Goal: Download file/media

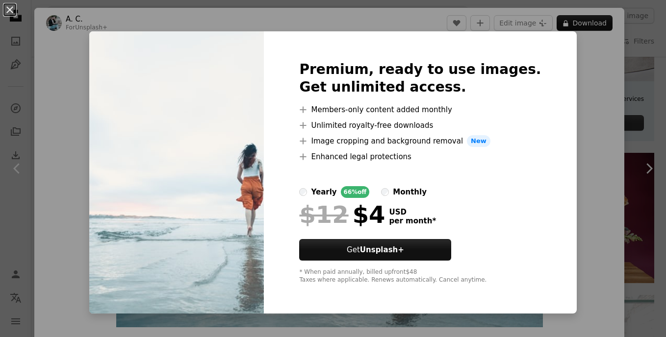
scroll to position [359, 0]
click at [638, 62] on div "An X shape Premium, ready to use images. Get unlimited access. A plus sign Memb…" at bounding box center [333, 168] width 666 height 337
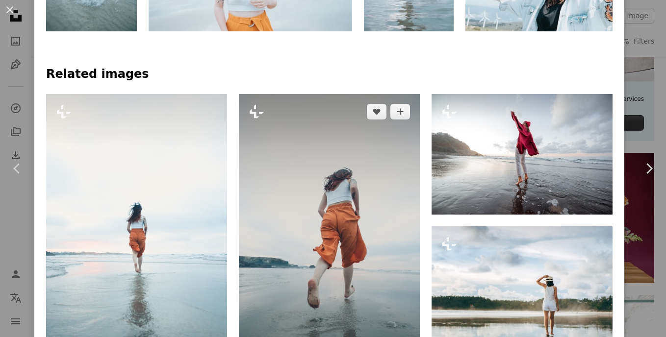
scroll to position [588, 0]
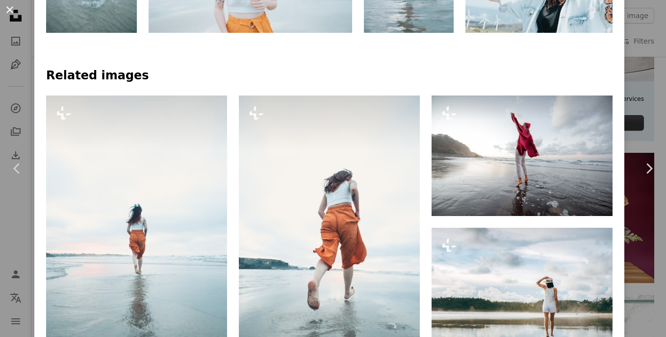
click at [7, 6] on button "An X shape" at bounding box center [10, 10] width 12 height 12
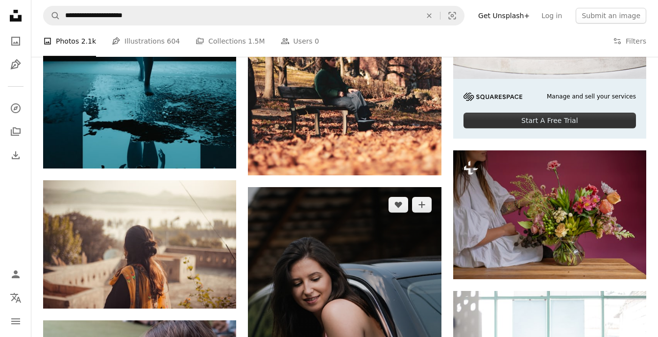
click at [321, 252] on img at bounding box center [344, 332] width 193 height 290
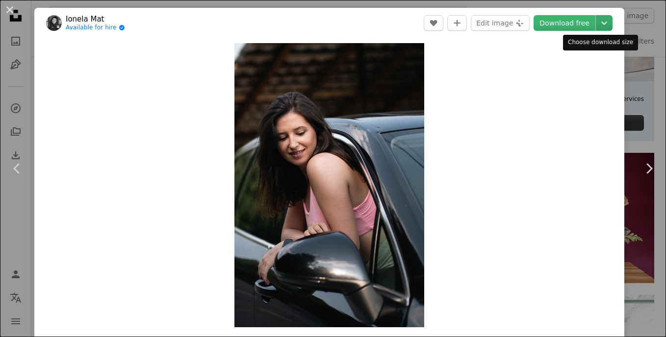
click at [596, 21] on icon "Chevron down" at bounding box center [604, 23] width 16 height 12
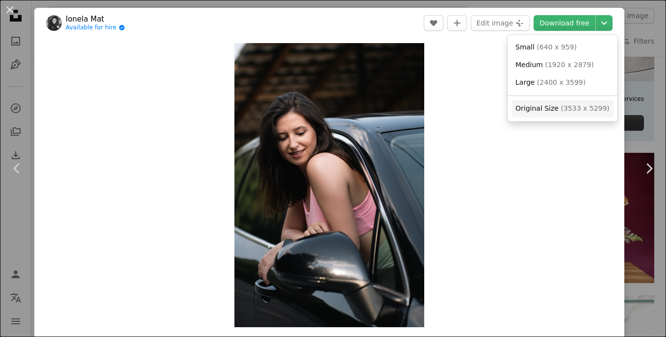
click at [577, 105] on span "( 3533 x 5299 )" at bounding box center [584, 108] width 49 height 8
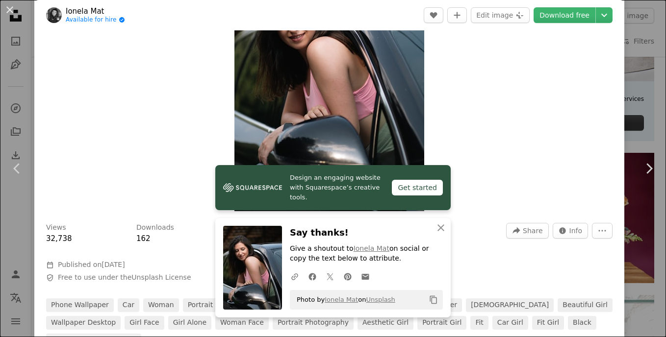
scroll to position [131, 0]
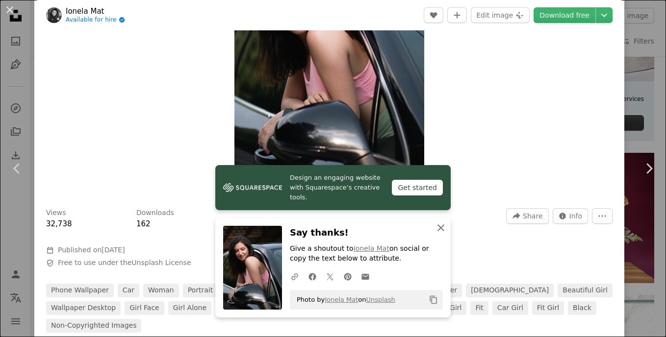
click at [437, 231] on icon "An X shape" at bounding box center [441, 228] width 12 height 12
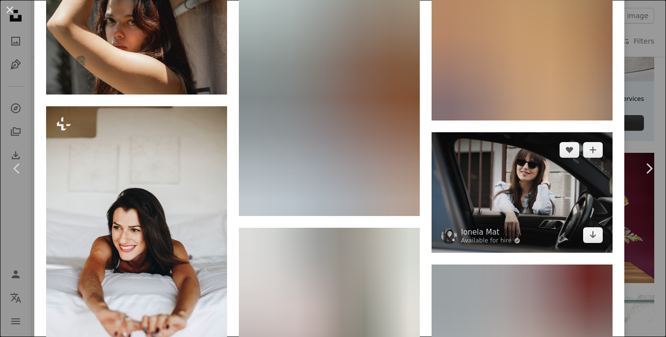
scroll to position [2332, 0]
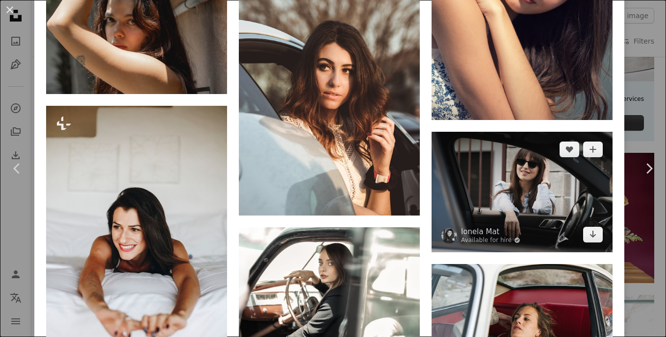
click at [524, 132] on img at bounding box center [521, 192] width 181 height 121
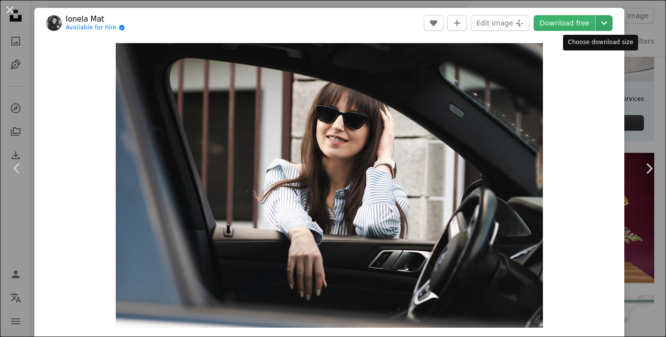
click at [596, 21] on icon "Chevron down" at bounding box center [604, 23] width 16 height 12
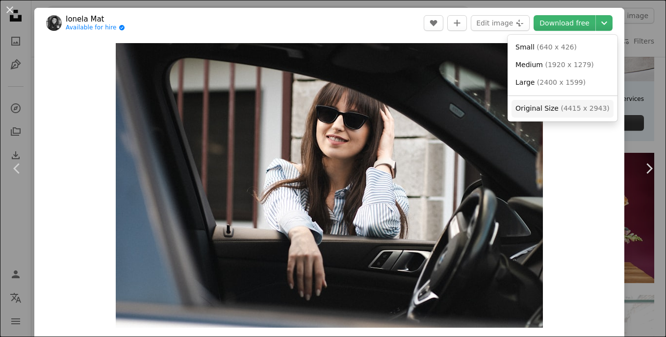
click at [560, 111] on span "( 4415 x 2943 )" at bounding box center [584, 108] width 49 height 8
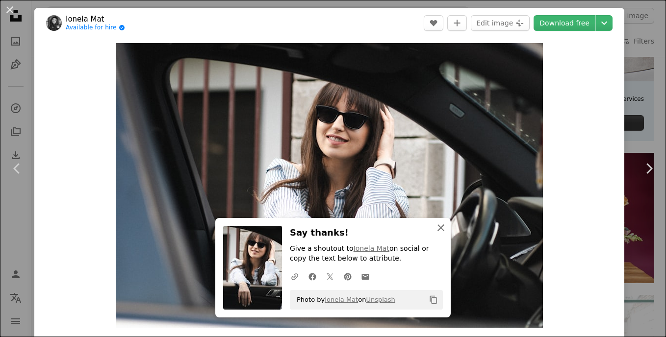
click at [439, 225] on icon "An X shape" at bounding box center [441, 228] width 12 height 12
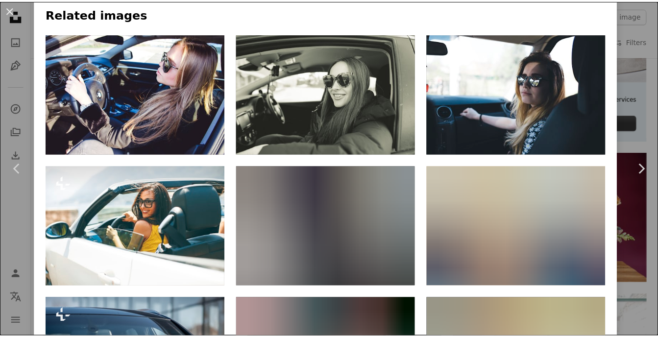
scroll to position [654, 0]
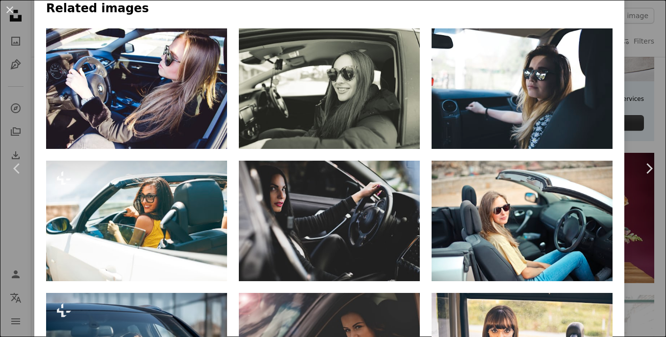
click at [11, 7] on button "An X shape" at bounding box center [10, 10] width 12 height 12
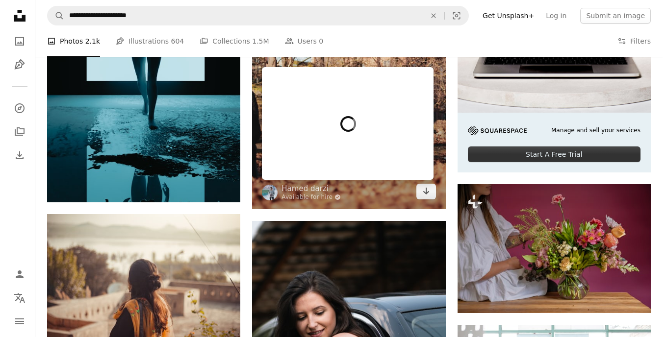
scroll to position [310, 0]
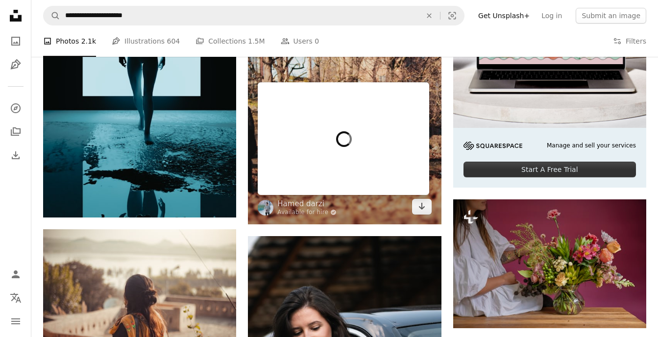
click at [347, 128] on div at bounding box center [344, 138] width 172 height 113
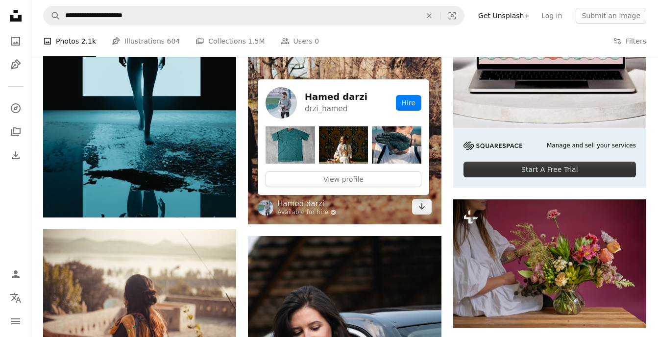
click at [412, 71] on img at bounding box center [344, 79] width 193 height 290
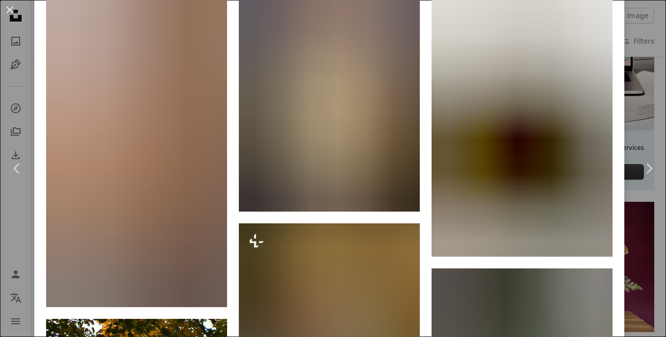
scroll to position [703, 0]
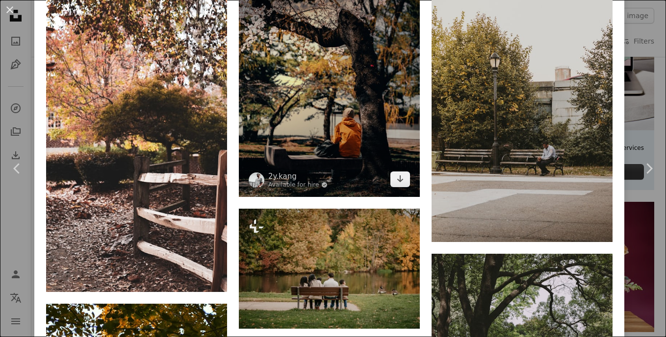
click at [327, 140] on img at bounding box center [329, 84] width 181 height 226
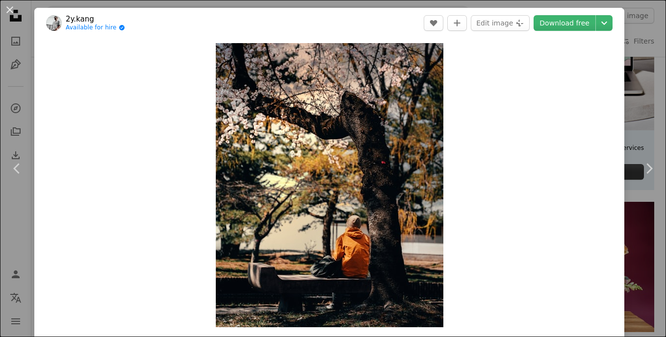
click at [605, 27] on header "2y.kang Available for hire A checkmark inside of a circle A heart A plus sign E…" at bounding box center [329, 23] width 590 height 30
click at [601, 24] on icon "Choose download size" at bounding box center [604, 23] width 6 height 3
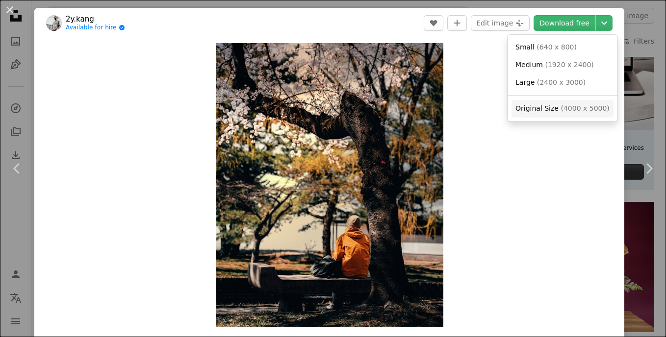
click at [551, 108] on span "Original Size" at bounding box center [536, 108] width 43 height 8
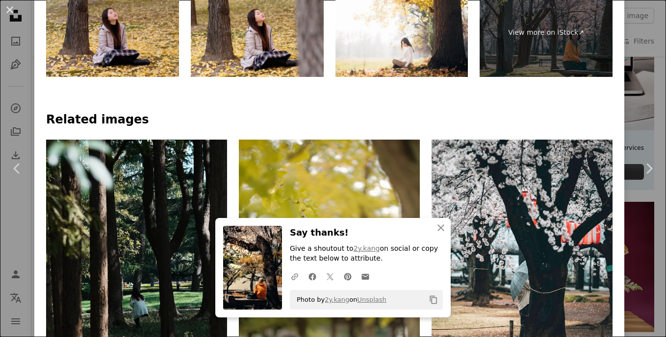
scroll to position [556, 0]
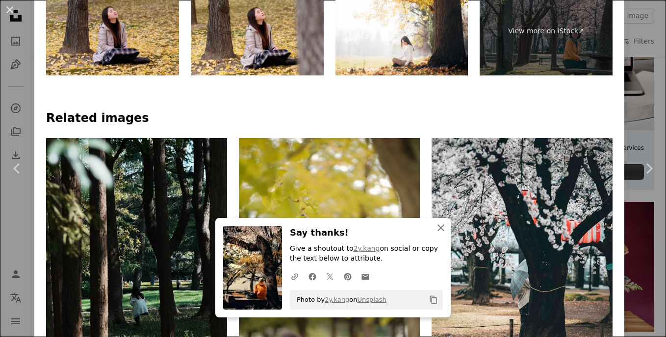
click at [436, 226] on icon "An X shape" at bounding box center [441, 228] width 12 height 12
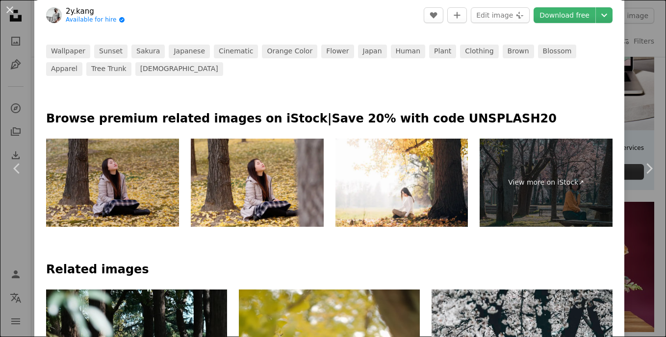
scroll to position [360, 0]
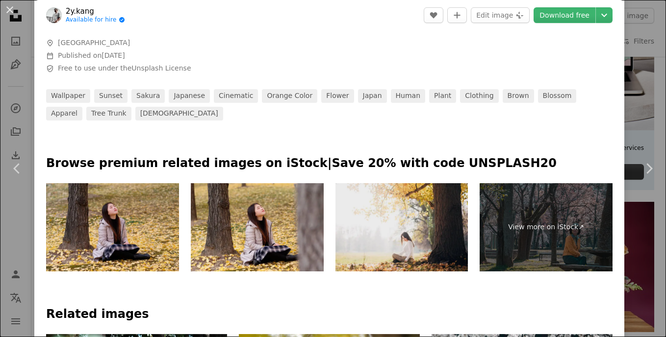
click at [404, 215] on img at bounding box center [401, 227] width 133 height 89
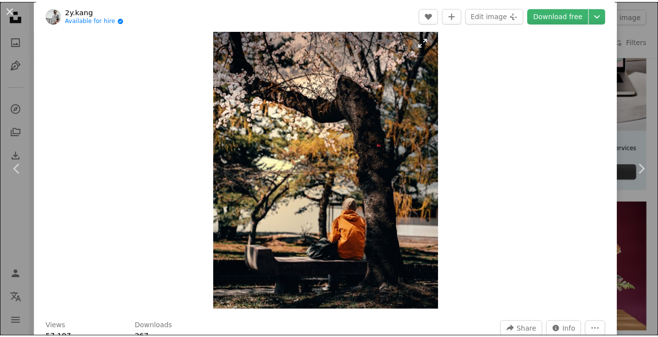
scroll to position [0, 0]
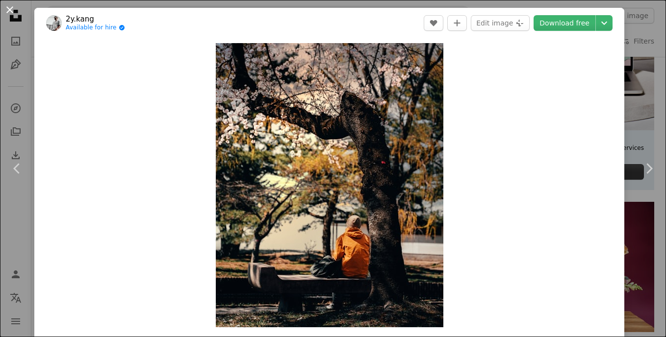
click at [15, 4] on button "An X shape" at bounding box center [10, 10] width 12 height 12
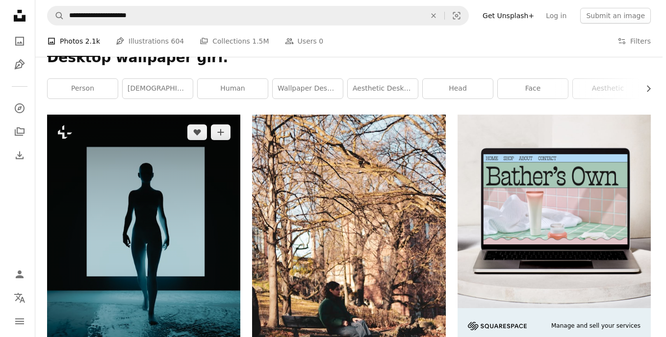
scroll to position [131, 0]
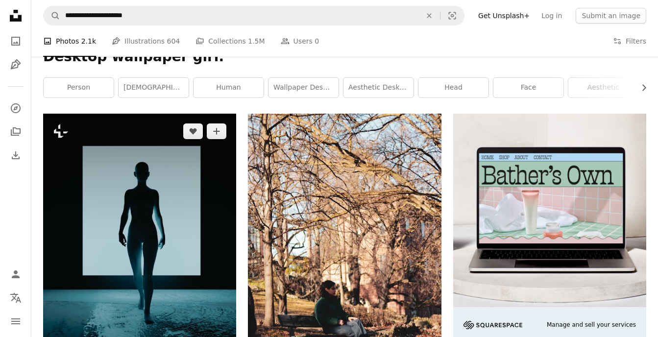
click at [102, 236] on img at bounding box center [139, 255] width 193 height 283
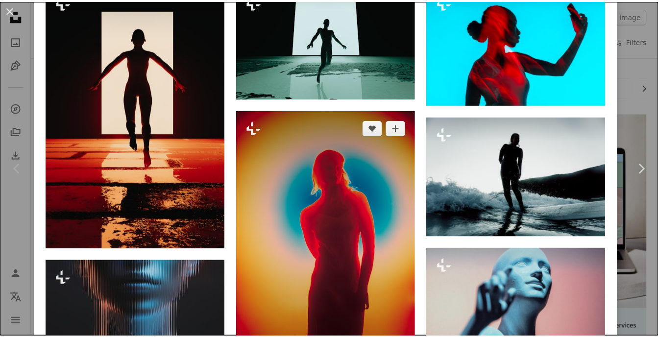
scroll to position [833, 0]
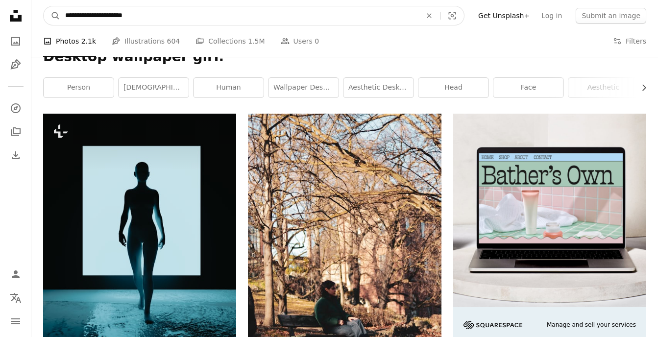
click at [283, 22] on input "**********" at bounding box center [239, 15] width 358 height 19
type input "**********"
click at [44, 6] on button "A magnifying glass" at bounding box center [52, 15] width 17 height 19
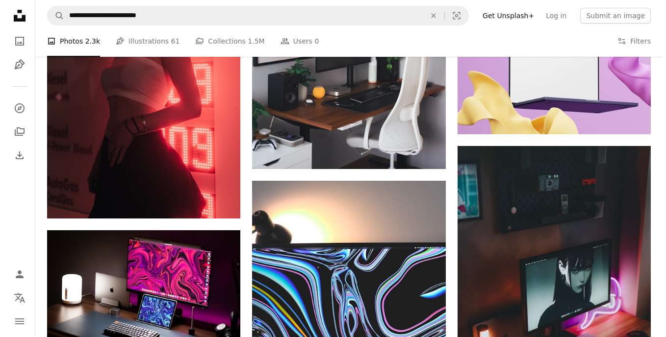
scroll to position [1193, 0]
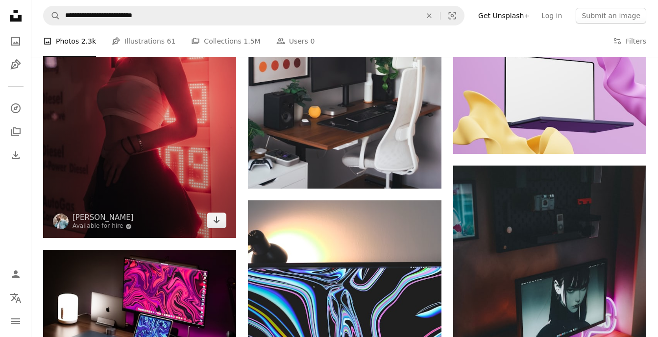
click at [114, 138] on img at bounding box center [139, 94] width 193 height 290
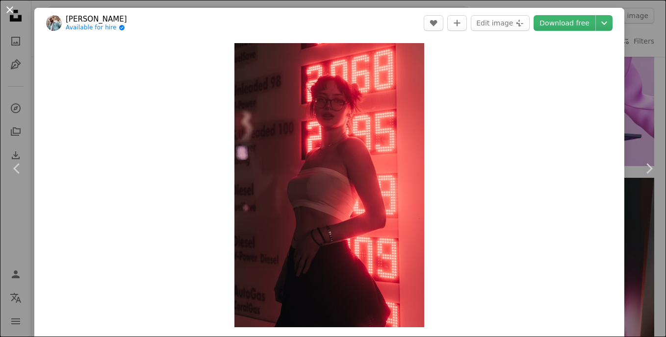
click at [8, 6] on button "An X shape" at bounding box center [10, 10] width 12 height 12
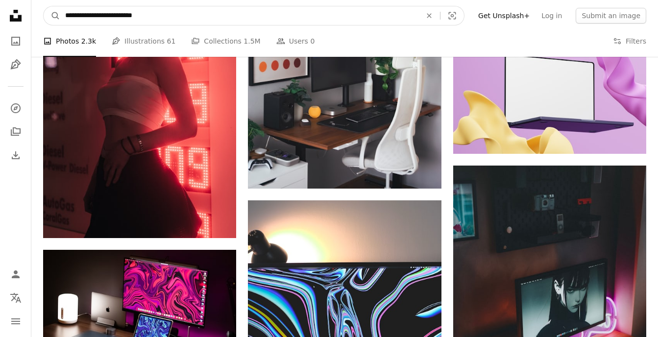
click at [191, 10] on input "**********" at bounding box center [239, 15] width 358 height 19
type input "**********"
click at [44, 6] on button "A magnifying glass" at bounding box center [52, 15] width 17 height 19
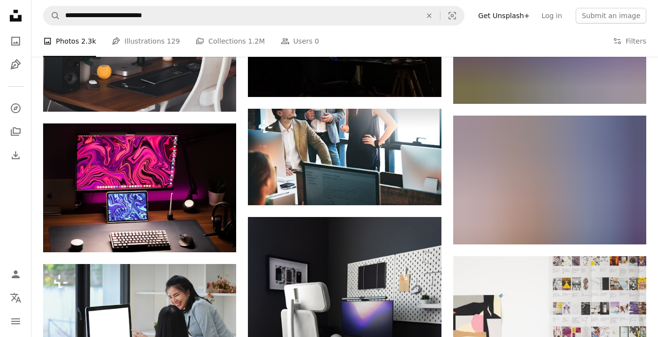
scroll to position [997, 0]
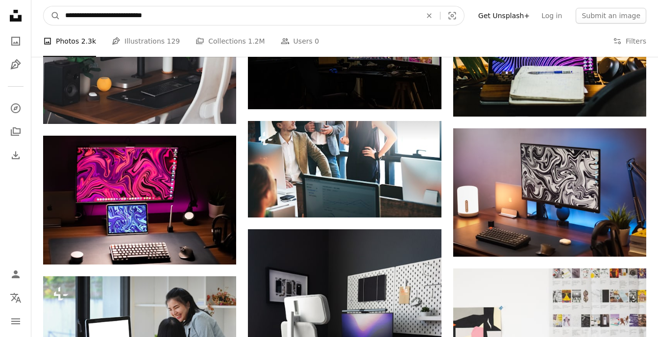
click at [146, 19] on input "**********" at bounding box center [239, 15] width 358 height 19
type input "**********"
click at [44, 6] on button "A magnifying glass" at bounding box center [52, 15] width 17 height 19
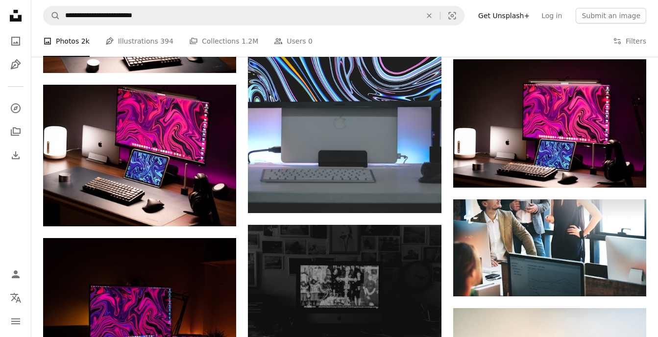
scroll to position [686, 0]
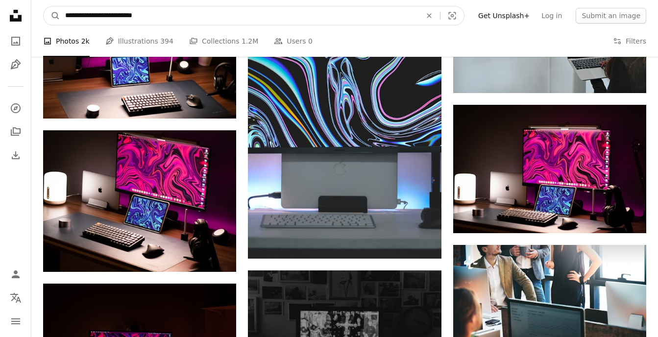
click at [135, 15] on input "**********" at bounding box center [239, 15] width 358 height 19
type input "**********"
click at [44, 6] on button "A magnifying glass" at bounding box center [52, 15] width 17 height 19
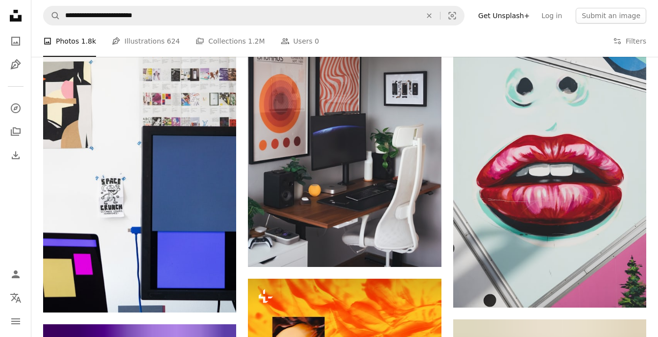
scroll to position [1667, 0]
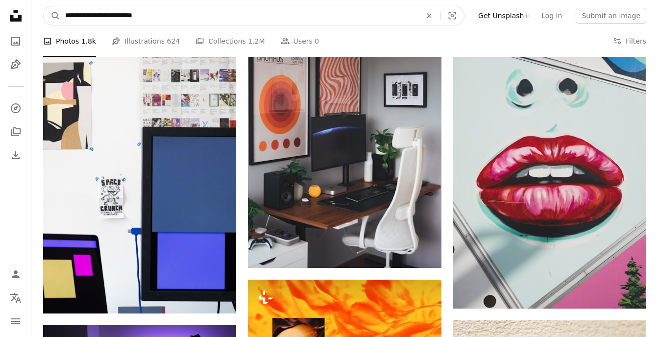
click at [152, 18] on input "**********" at bounding box center [239, 15] width 358 height 19
type input "**********"
click at [44, 6] on button "A magnifying glass" at bounding box center [52, 15] width 17 height 19
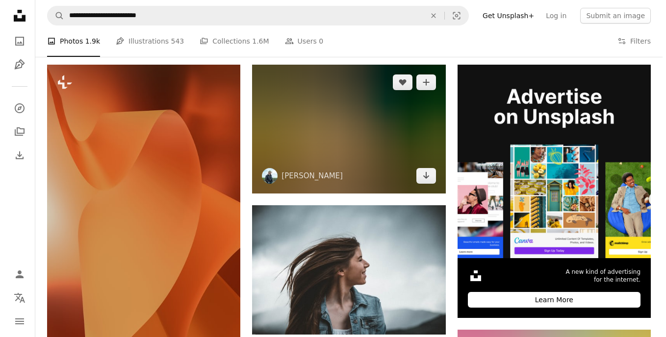
scroll to position [163, 0]
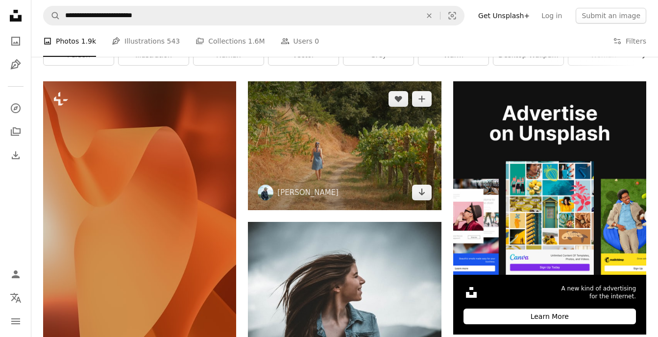
click at [354, 143] on img at bounding box center [344, 145] width 193 height 129
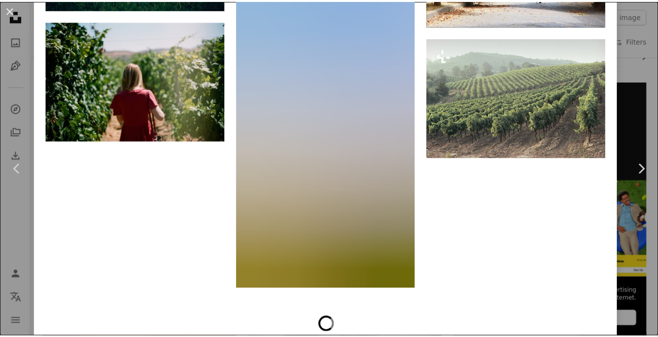
scroll to position [1667, 0]
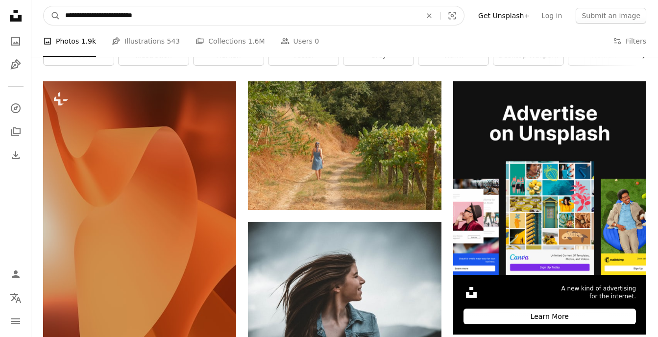
click at [402, 17] on input "**********" at bounding box center [239, 15] width 358 height 19
type input "**********"
click at [44, 6] on button "A magnifying glass" at bounding box center [52, 15] width 17 height 19
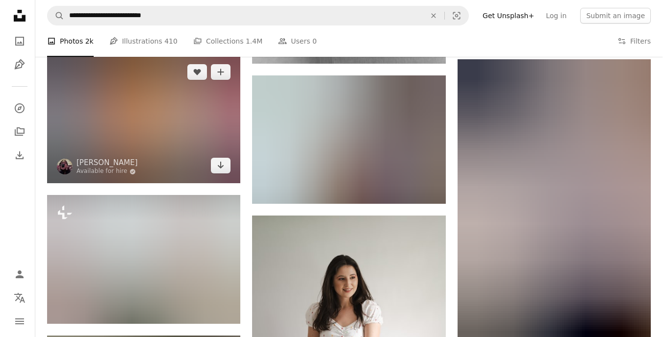
scroll to position [1324, 0]
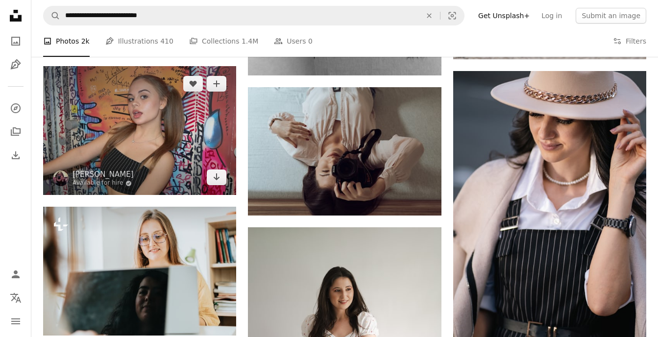
click at [133, 164] on img at bounding box center [139, 130] width 193 height 129
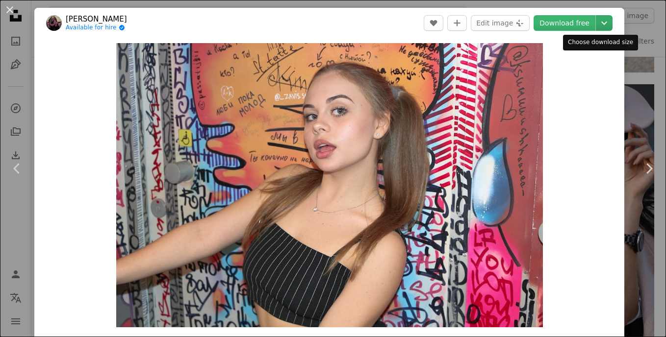
click at [597, 19] on icon "Chevron down" at bounding box center [604, 23] width 16 height 12
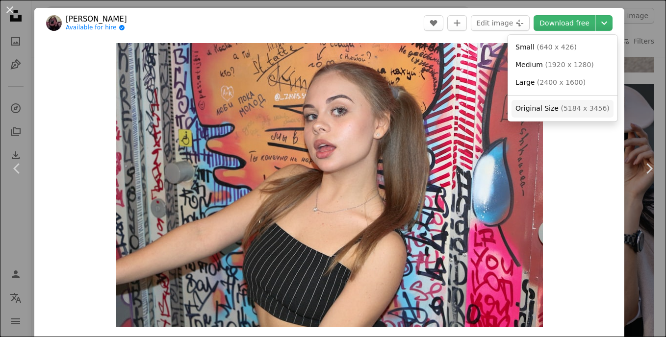
click at [571, 106] on span "( 5184 x 3456 )" at bounding box center [584, 108] width 49 height 8
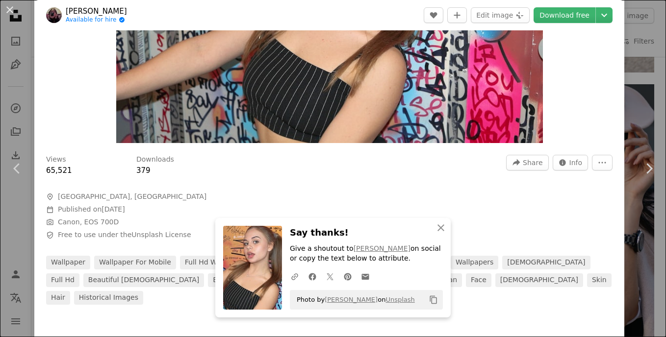
scroll to position [245, 0]
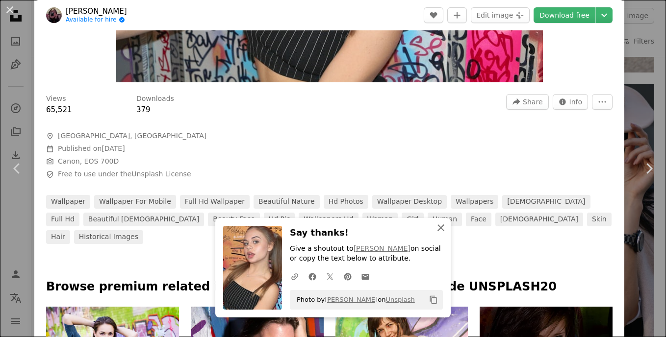
click at [435, 227] on icon "An X shape" at bounding box center [441, 228] width 12 height 12
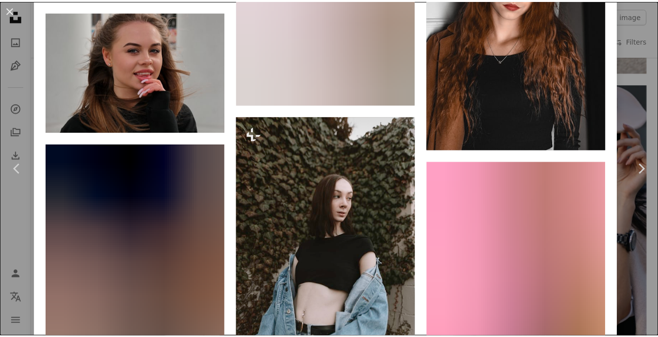
scroll to position [1177, 0]
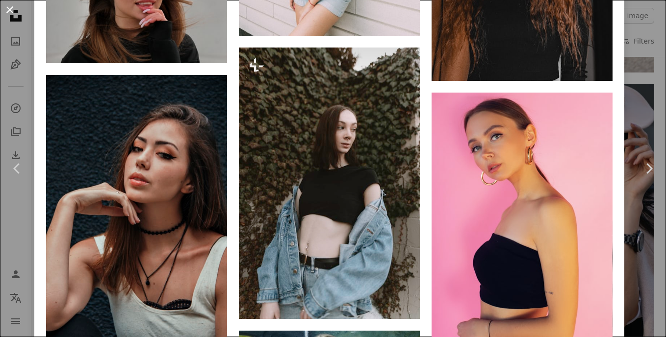
click at [13, 9] on button "An X shape" at bounding box center [10, 10] width 12 height 12
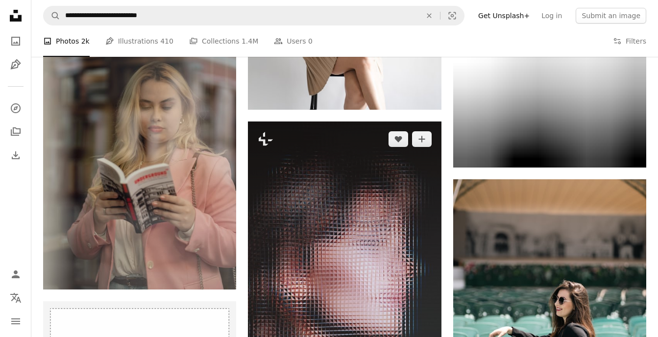
scroll to position [1651, 0]
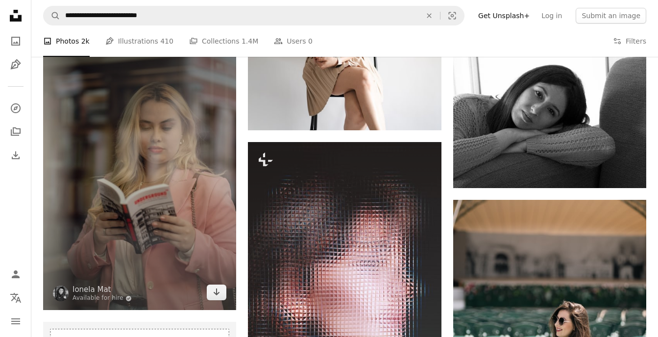
click at [135, 163] on img at bounding box center [139, 166] width 193 height 290
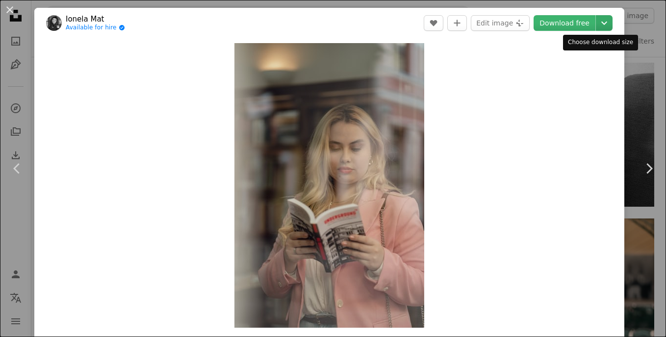
click at [601, 21] on icon "Chevron down" at bounding box center [604, 23] width 16 height 12
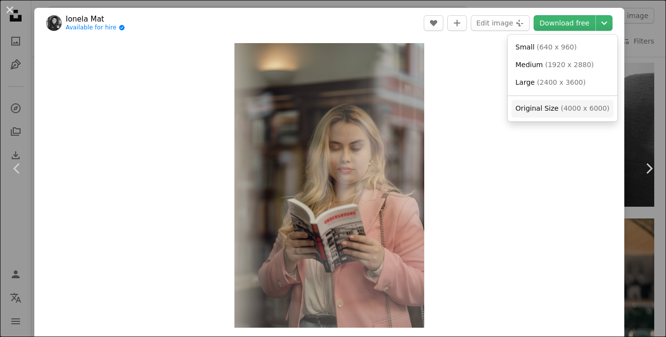
click at [528, 107] on span "Original Size" at bounding box center [536, 108] width 43 height 8
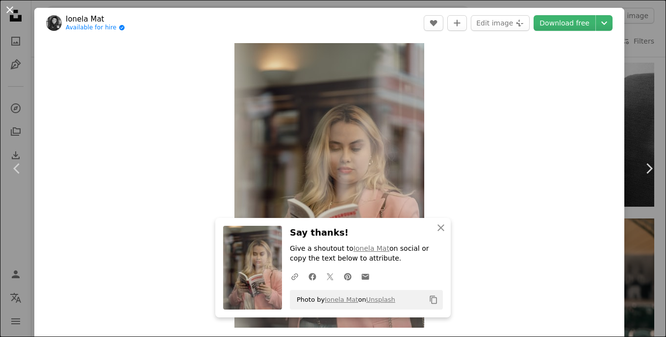
click at [11, 12] on button "An X shape" at bounding box center [10, 10] width 12 height 12
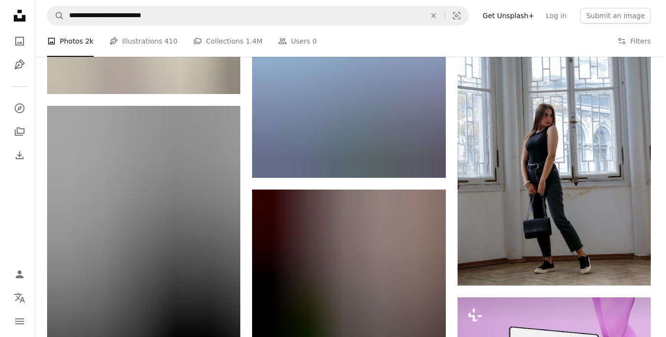
scroll to position [4167, 0]
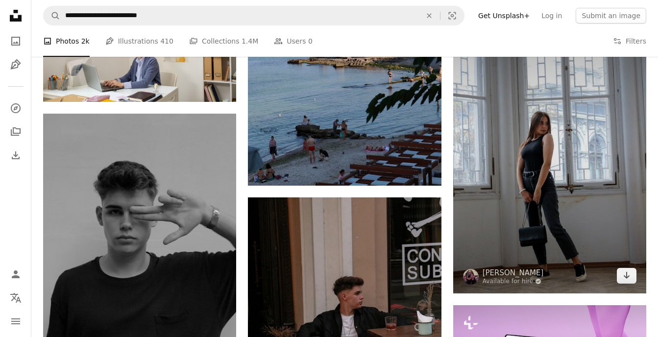
click at [549, 201] on img at bounding box center [550, 148] width 193 height 290
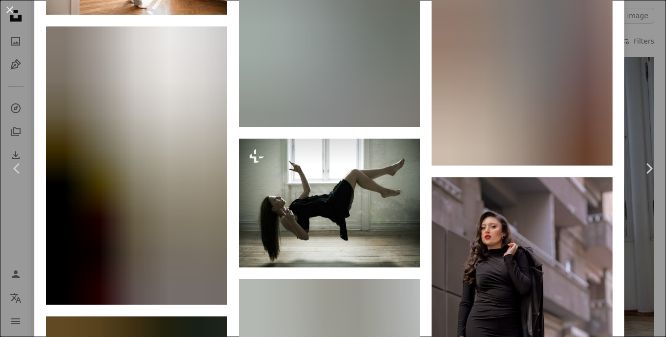
scroll to position [1095, 0]
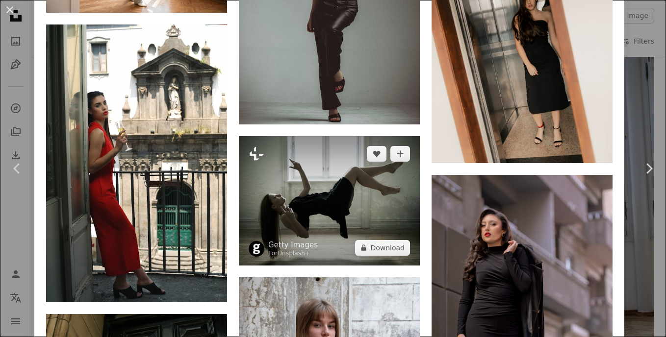
click at [335, 178] on img at bounding box center [329, 200] width 181 height 129
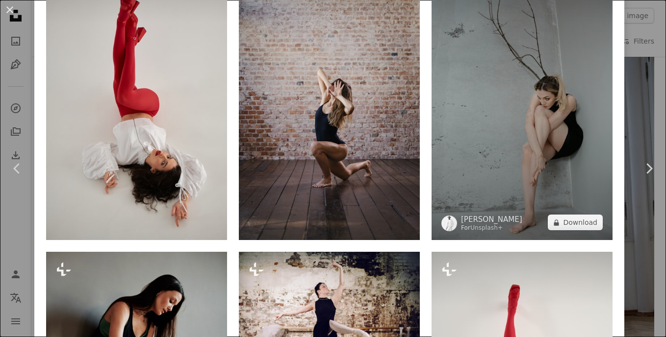
scroll to position [490, 0]
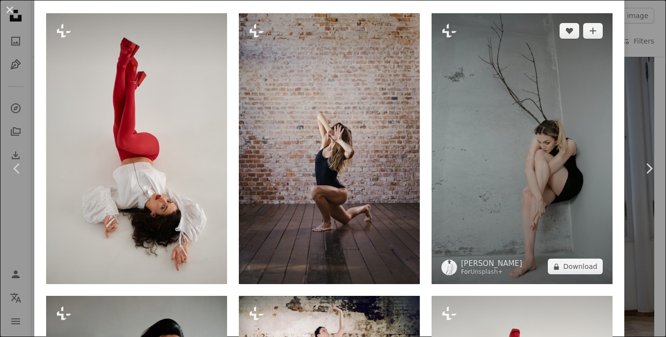
click at [551, 110] on img at bounding box center [521, 148] width 181 height 271
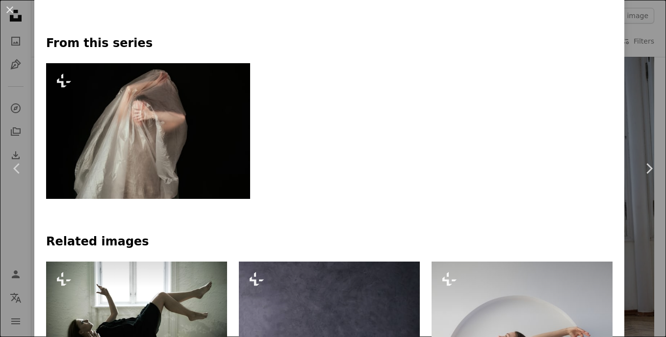
scroll to position [441, 0]
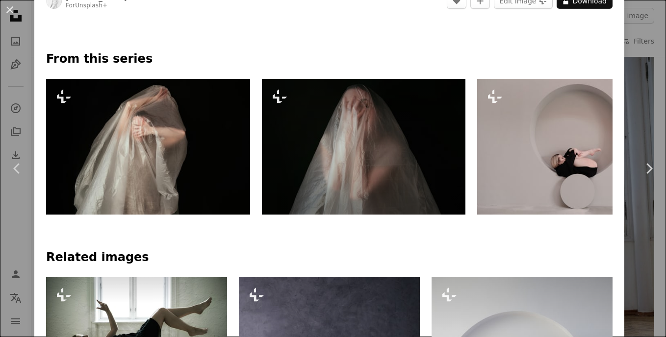
click at [363, 144] on img at bounding box center [364, 147] width 204 height 136
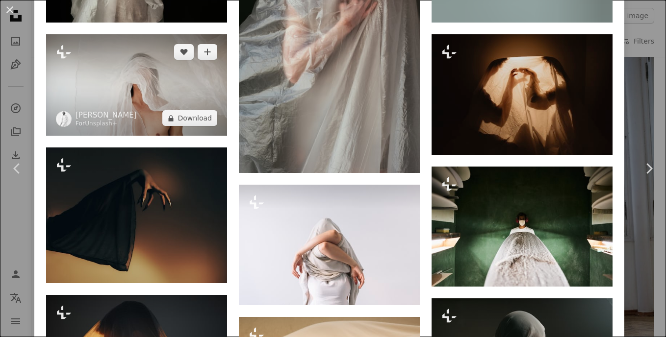
scroll to position [817, 0]
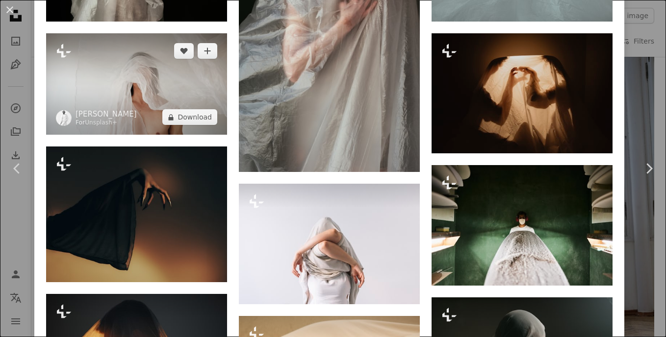
click at [156, 93] on img at bounding box center [136, 83] width 181 height 101
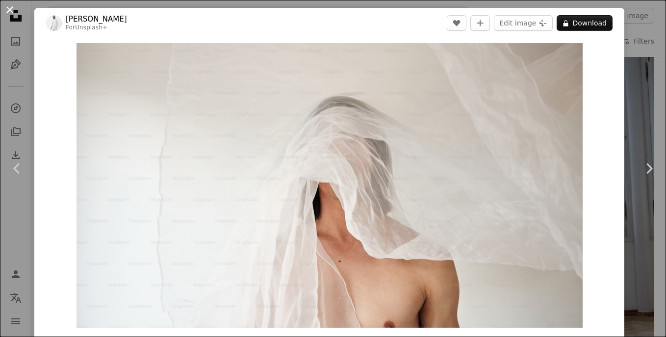
click at [9, 9] on button "An X shape" at bounding box center [10, 10] width 12 height 12
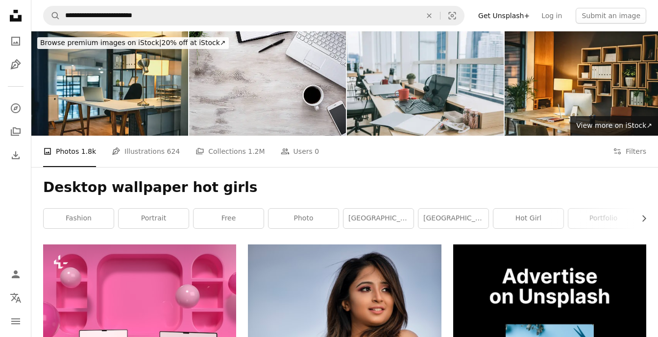
scroll to position [1667, 0]
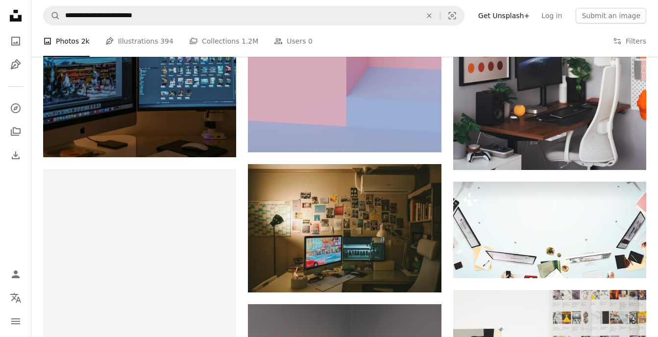
scroll to position [686, 0]
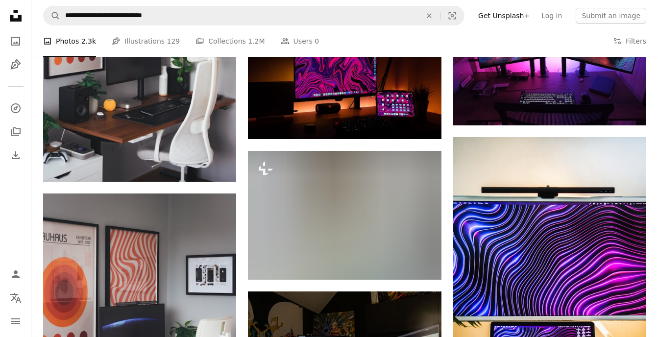
scroll to position [997, 0]
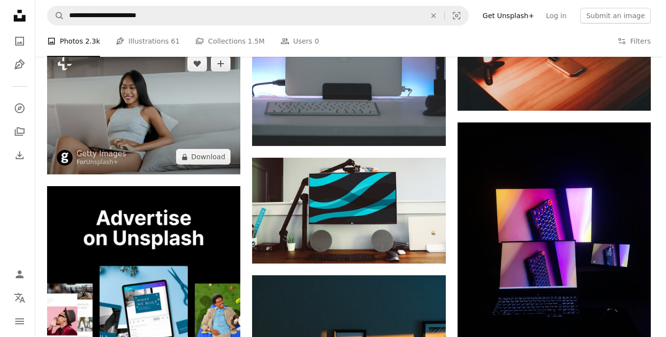
scroll to position [1536, 0]
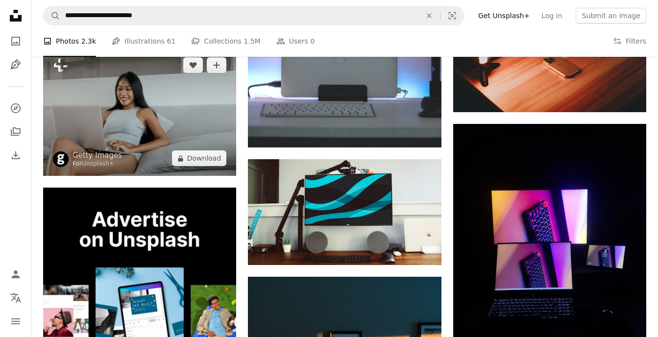
click at [151, 84] on img at bounding box center [139, 112] width 193 height 129
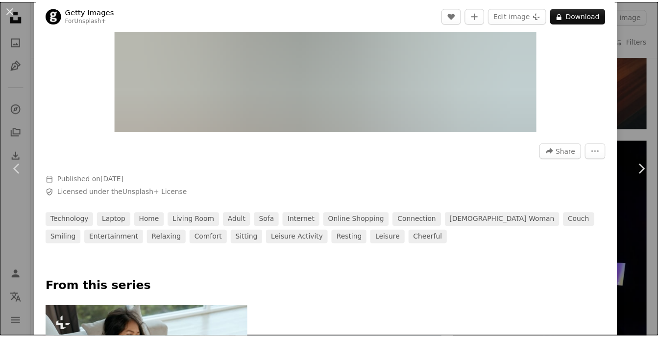
scroll to position [196, 0]
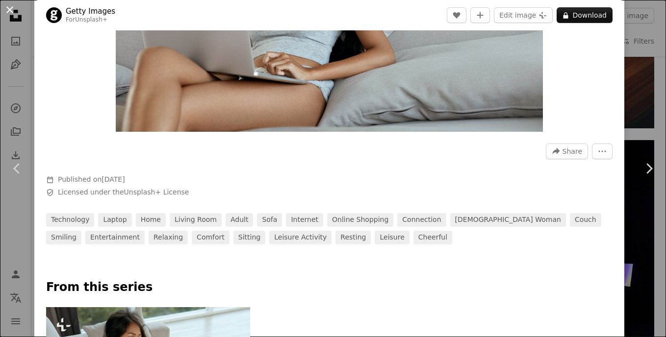
click at [8, 11] on button "An X shape" at bounding box center [10, 10] width 12 height 12
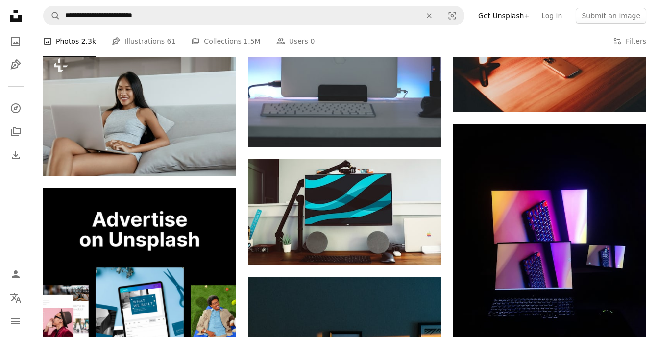
click at [8, 11] on icon "Unsplash logo Unsplash Home" at bounding box center [16, 16] width 20 height 20
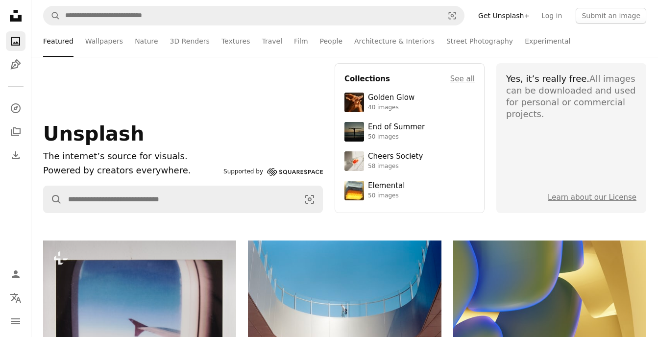
scroll to position [16, 0]
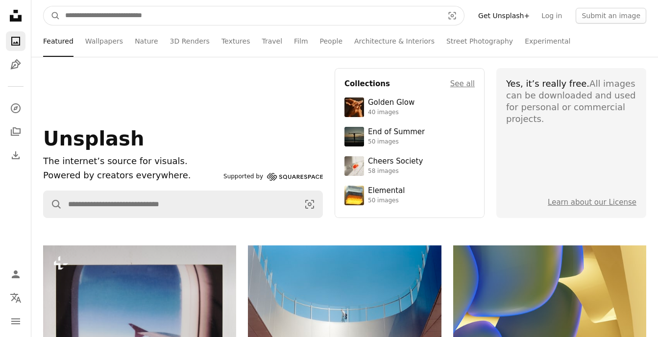
click at [204, 15] on input "Find visuals sitewide" at bounding box center [250, 15] width 380 height 19
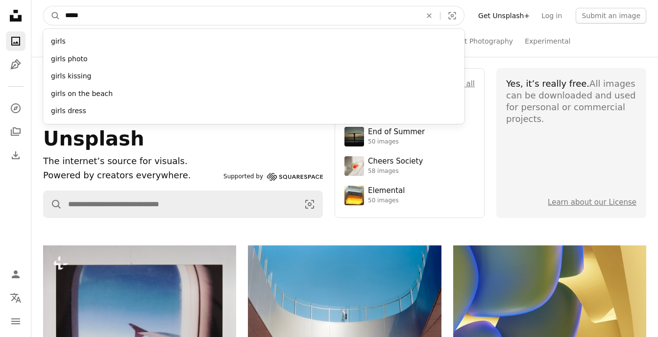
type input "*****"
click at [44, 6] on button "A magnifying glass" at bounding box center [52, 15] width 17 height 19
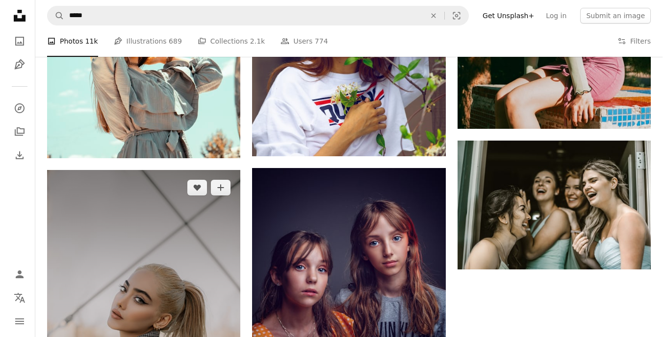
scroll to position [1961, 0]
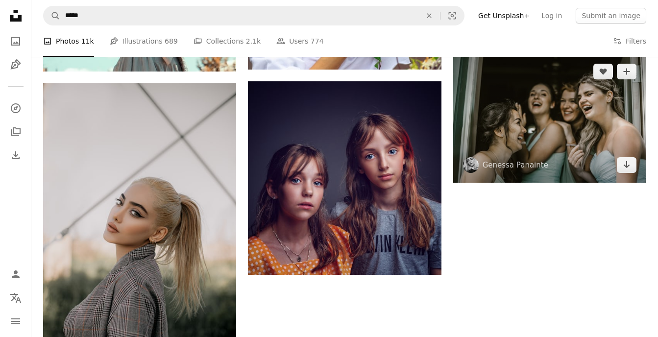
click at [524, 138] on img at bounding box center [550, 118] width 193 height 129
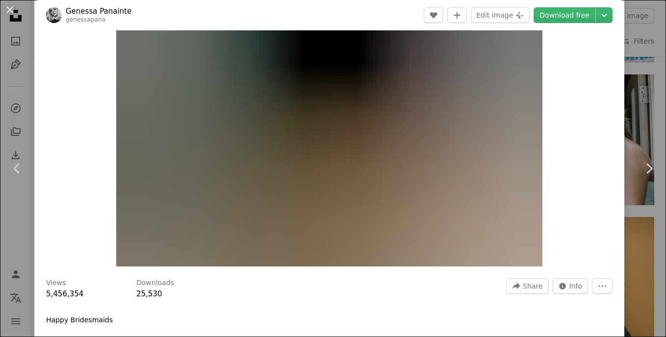
scroll to position [33, 0]
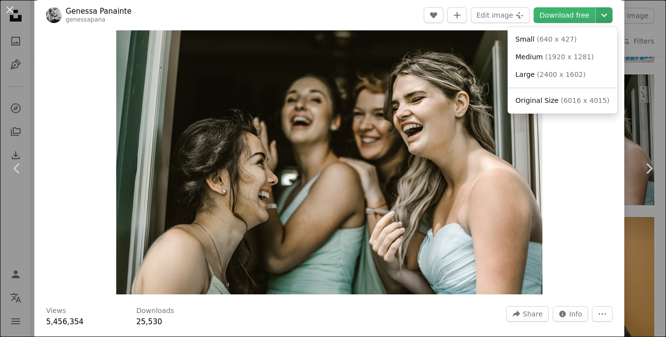
click at [597, 18] on icon "Chevron down" at bounding box center [604, 15] width 16 height 12
click at [554, 96] on link "Original Size ( 6016 x 4015 )" at bounding box center [562, 101] width 102 height 18
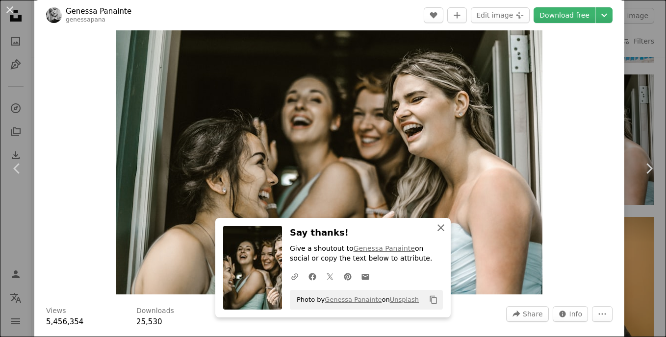
click at [437, 227] on icon "button" at bounding box center [440, 228] width 7 height 7
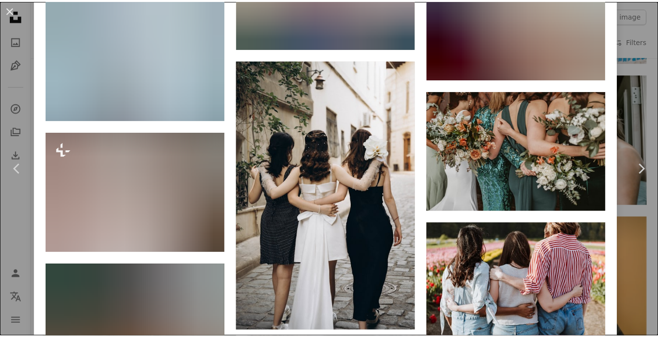
scroll to position [1536, 0]
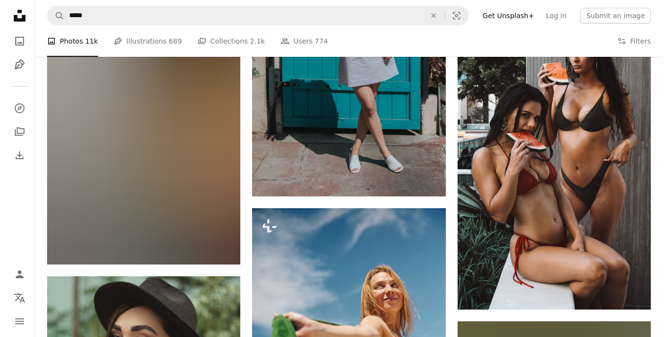
scroll to position [3089, 0]
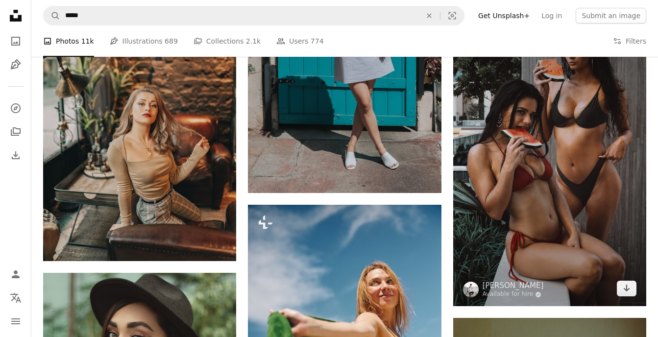
click at [547, 134] on img at bounding box center [550, 162] width 193 height 290
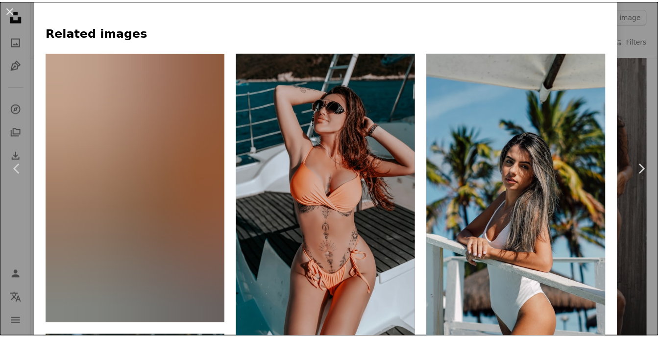
scroll to position [703, 0]
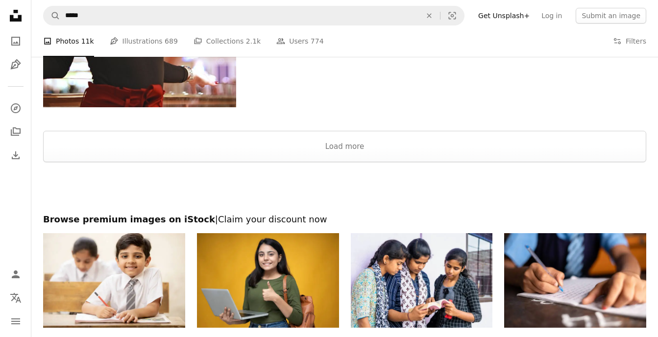
scroll to position [4102, 0]
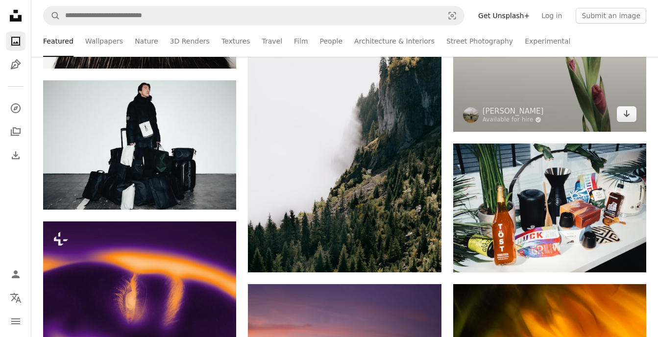
scroll to position [703, 0]
